Goal: Check status: Check status

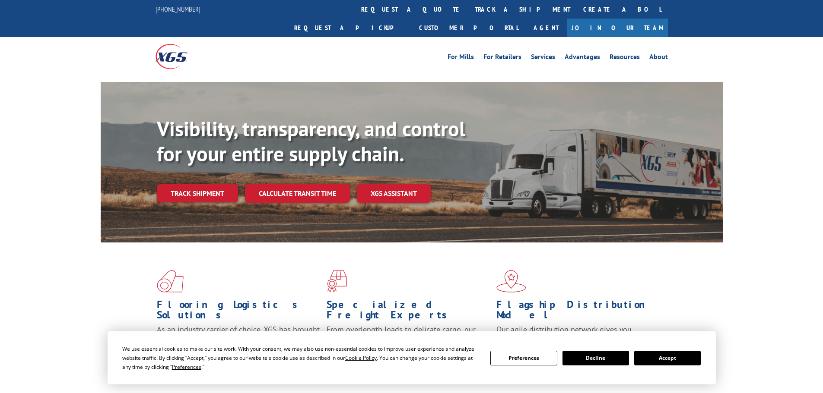
drag, startPoint x: 197, startPoint y: 185, endPoint x: 197, endPoint y: 196, distance: 10.8
click at [197, 185] on div "Visibility, transparency, and control for your entire supply chain. Track shipm…" at bounding box center [440, 177] width 566 height 120
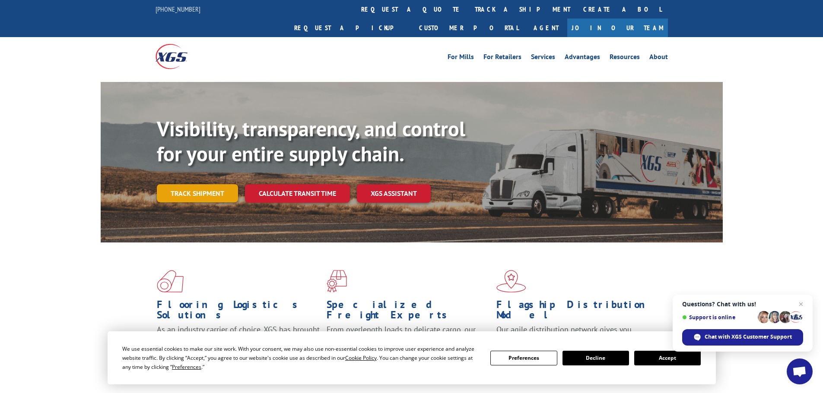
click at [208, 184] on link "Track shipment" at bounding box center [197, 193] width 81 height 18
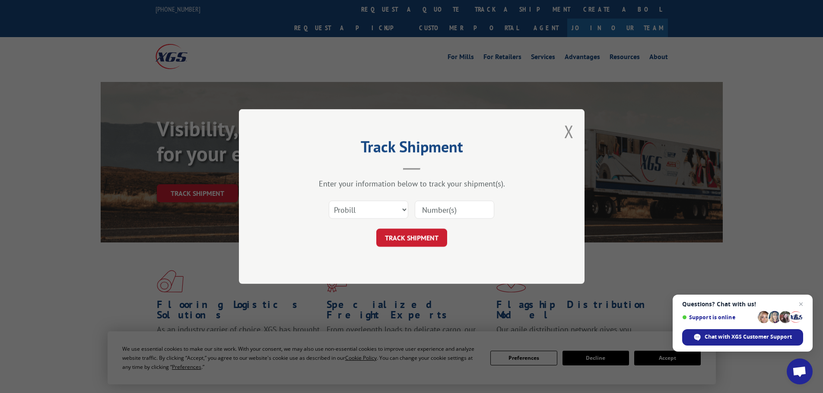
click at [434, 211] on input at bounding box center [454, 210] width 79 height 18
paste input "17640789"
type input "17640789"
click at [413, 235] on button "TRACK SHIPMENT" at bounding box center [411, 238] width 71 height 18
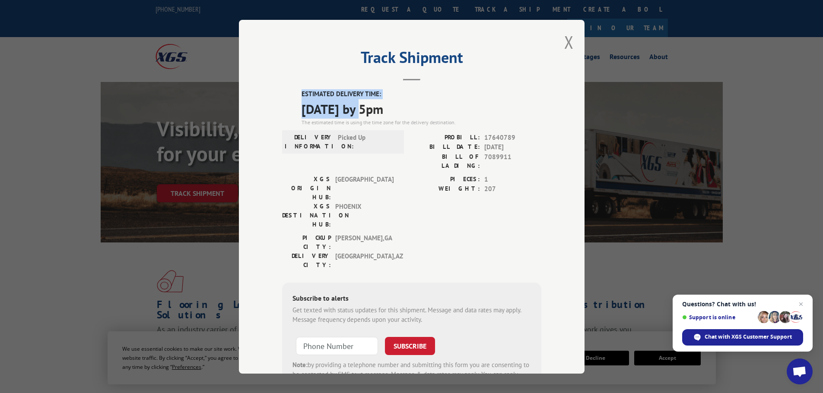
drag, startPoint x: 365, startPoint y: 112, endPoint x: 284, endPoint y: 93, distance: 83.3
click at [284, 93] on div "ESTIMATED DELIVERY TIME: [DATE] by 5pm The estimated time is using the time zon…" at bounding box center [411, 244] width 259 height 311
copy div "ESTIMATED DELIVERY TIME: [DATE]"
